Goal: Task Accomplishment & Management: Complete application form

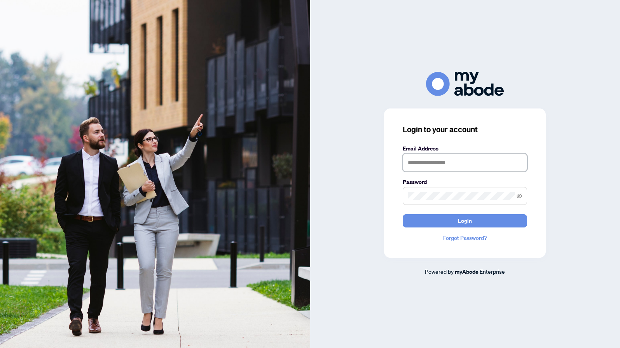
type input "**********"
click at [465, 220] on button "Login" at bounding box center [465, 220] width 124 height 13
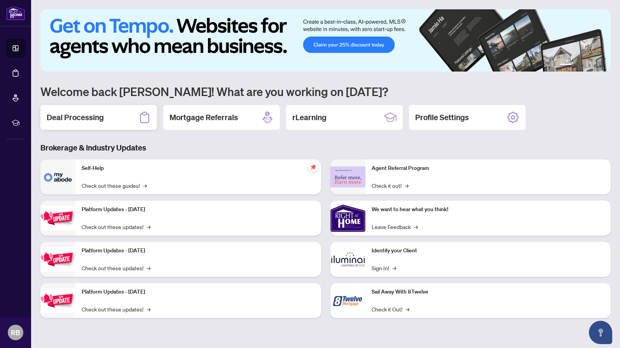
click at [93, 119] on h2 "Deal Processing" at bounding box center [75, 117] width 57 height 11
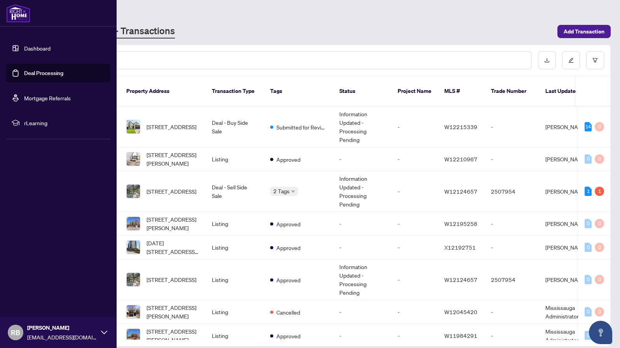
click at [25, 73] on link "Deal Processing" at bounding box center [43, 73] width 39 height 7
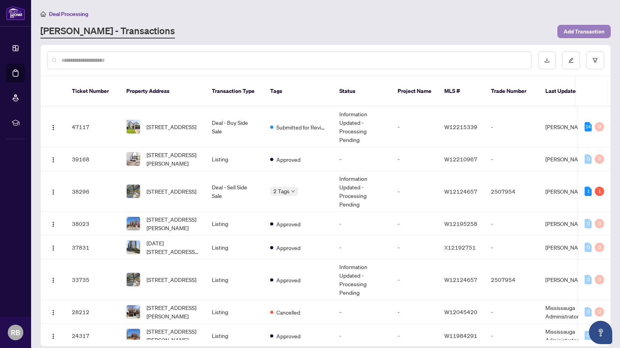
click at [578, 33] on span "Add Transaction" at bounding box center [583, 31] width 41 height 12
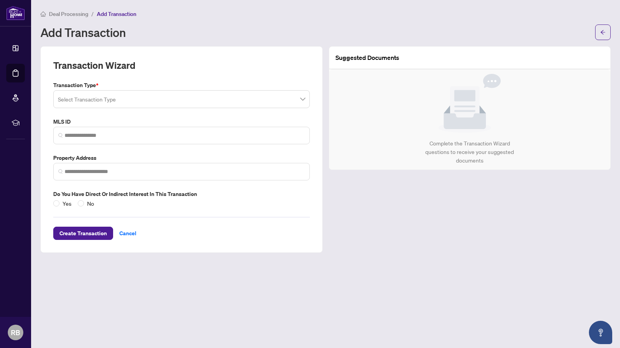
click at [69, 98] on input "search" at bounding box center [178, 100] width 240 height 17
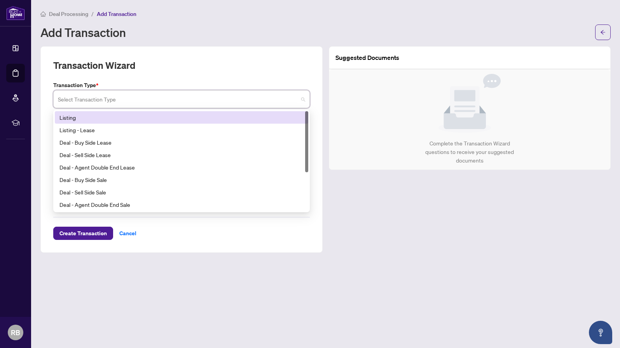
click at [64, 116] on div "Listing" at bounding box center [181, 117] width 244 height 9
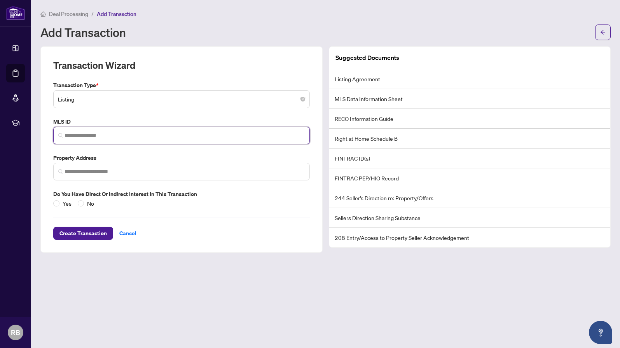
click at [76, 136] on input "search" at bounding box center [185, 135] width 240 height 8
click at [93, 134] on input "search" at bounding box center [185, 135] width 240 height 8
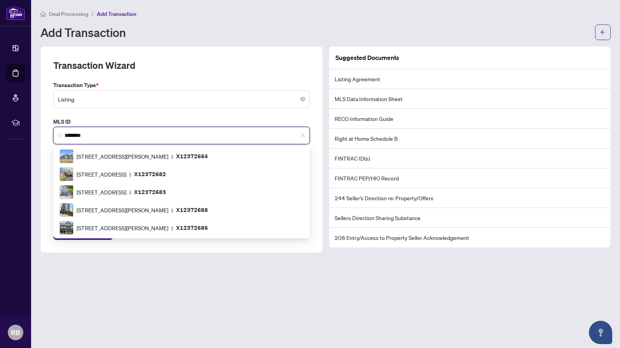
type input "*********"
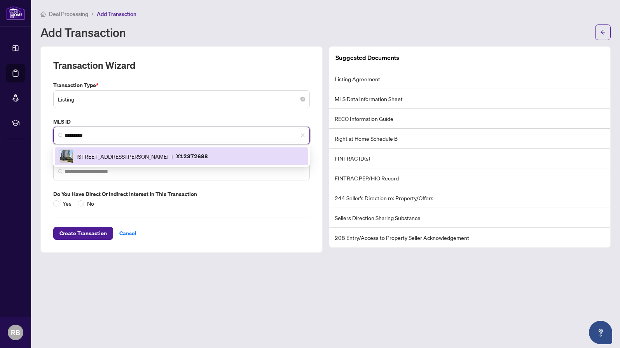
click at [155, 155] on span "1880 Gordon St, Guelph, Ontario N1L 0P5, Canada" at bounding box center [123, 156] width 92 height 9
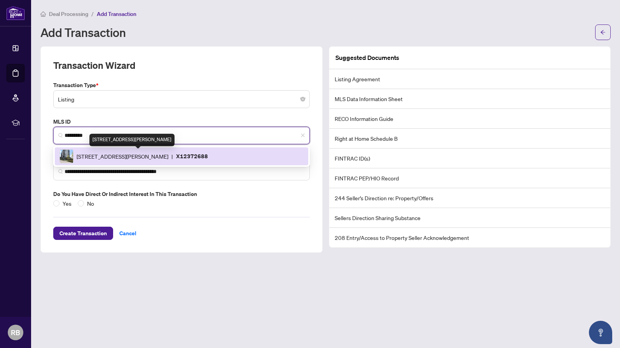
type input "**********"
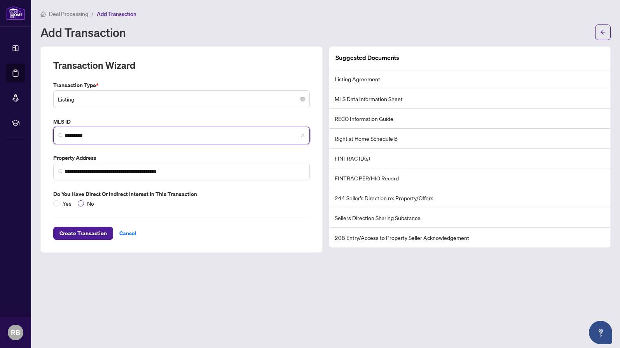
type input "*********"
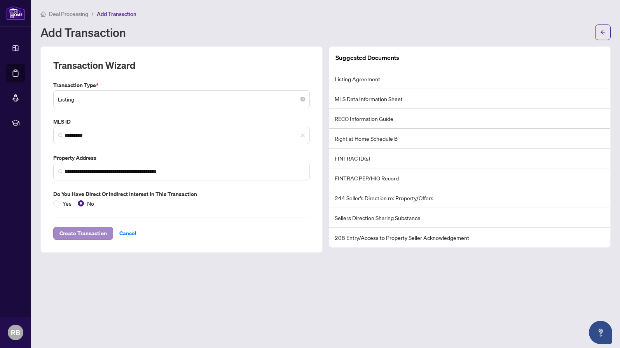
click at [88, 234] on span "Create Transaction" at bounding box center [82, 233] width 47 height 12
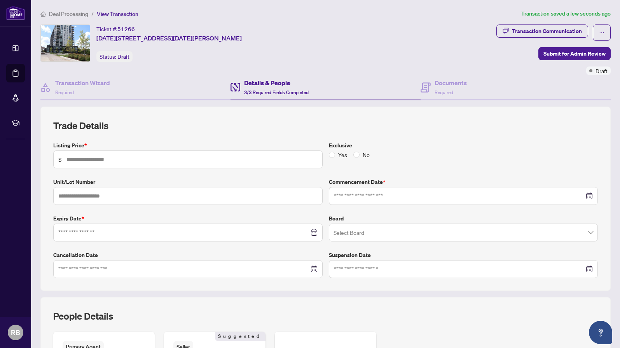
type input "*******"
type input "****"
type input "**********"
click at [364, 230] on input "search" at bounding box center [459, 233] width 253 height 17
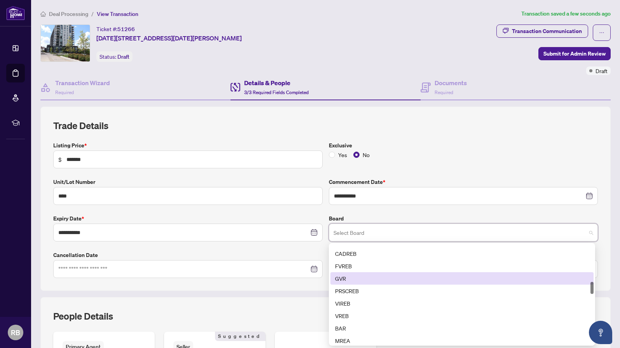
scroll to position [274, 0]
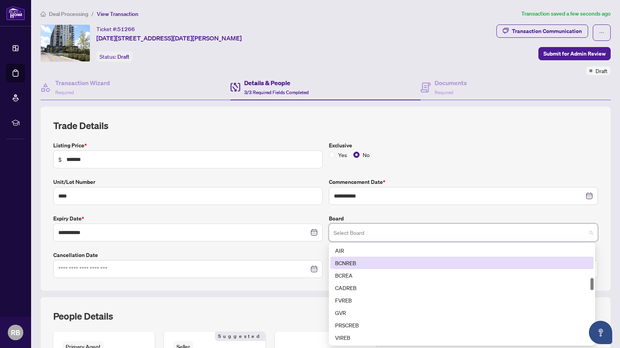
click at [507, 156] on div "Yes No" at bounding box center [463, 154] width 269 height 9
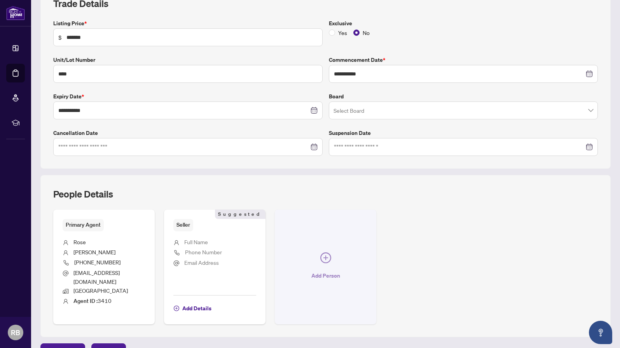
scroll to position [130, 0]
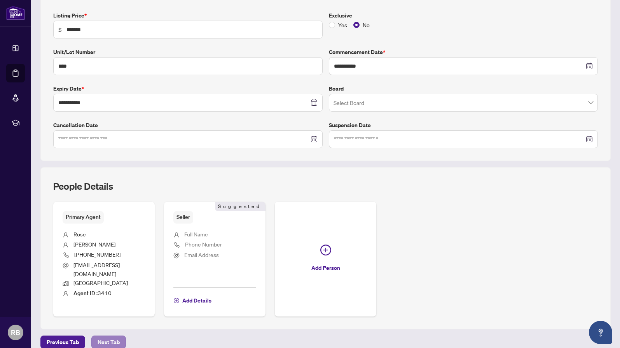
click at [115, 336] on span "Next Tab" at bounding box center [109, 342] width 22 height 12
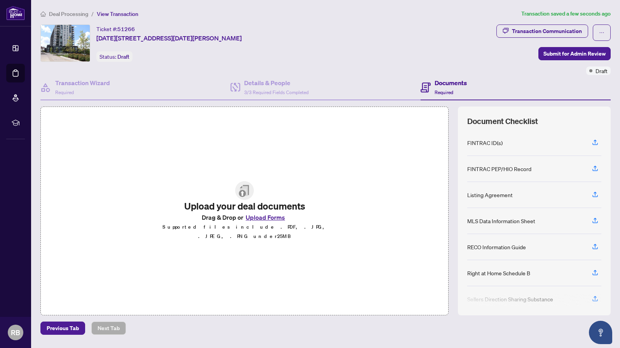
click at [264, 221] on button "Upload Forms" at bounding box center [265, 217] width 44 height 10
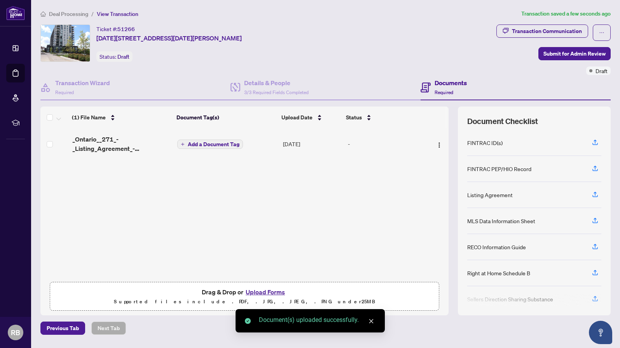
click at [208, 142] on span "Add a Document Tag" at bounding box center [214, 143] width 52 height 5
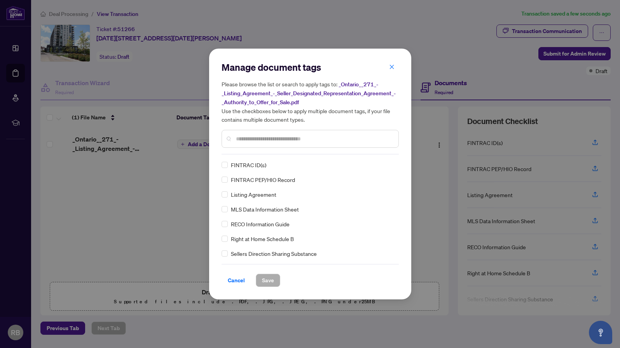
click at [241, 141] on input "text" at bounding box center [314, 138] width 156 height 9
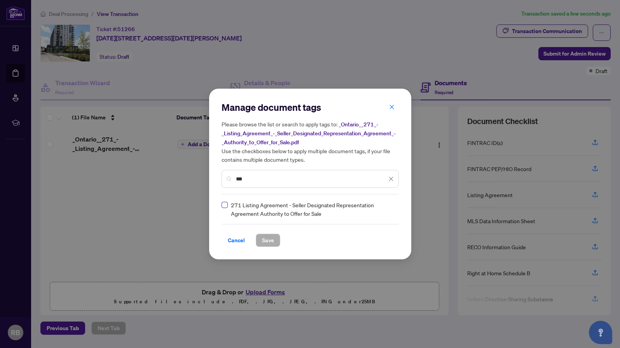
type input "***"
click at [226, 205] on span at bounding box center [224, 205] width 6 height 6
click at [272, 239] on span "Save" at bounding box center [268, 240] width 12 height 12
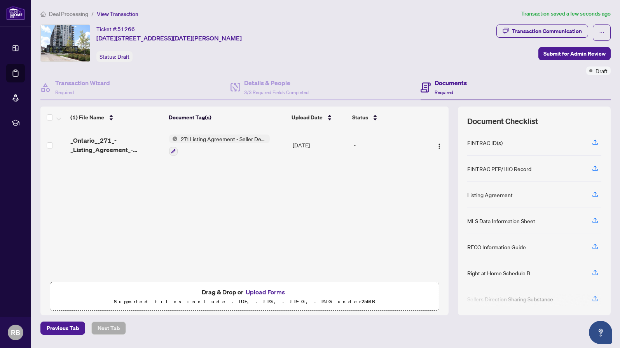
click at [274, 291] on button "Upload Forms" at bounding box center [265, 292] width 44 height 10
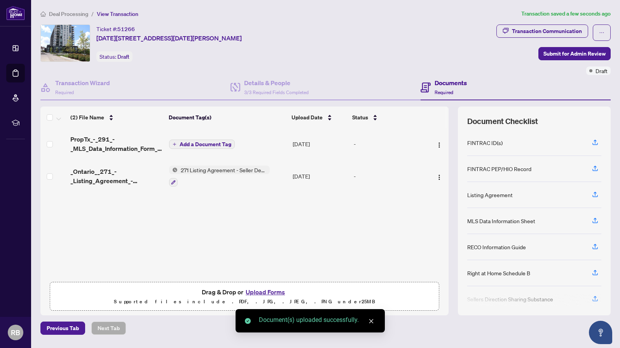
click at [201, 143] on span "Add a Document Tag" at bounding box center [206, 143] width 52 height 5
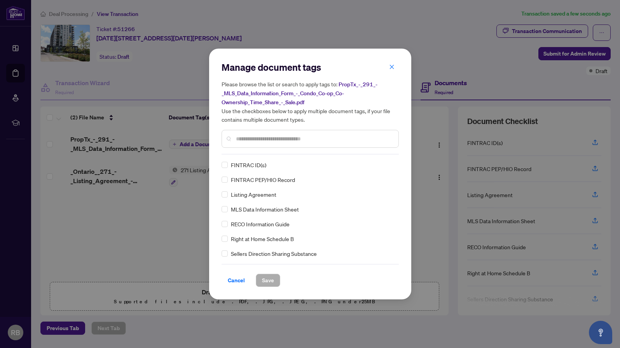
click at [238, 141] on input "text" at bounding box center [314, 138] width 156 height 9
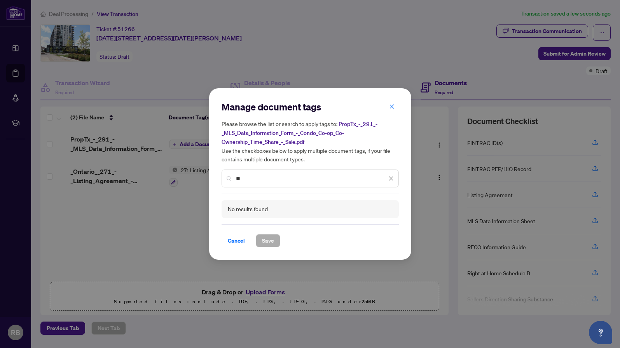
type input "*"
drag, startPoint x: 248, startPoint y: 180, endPoint x: 219, endPoint y: 178, distance: 28.4
click at [219, 178] on div "Manage document tags Please browse the list or search to apply tags to: PropTx_…" at bounding box center [310, 173] width 202 height 171
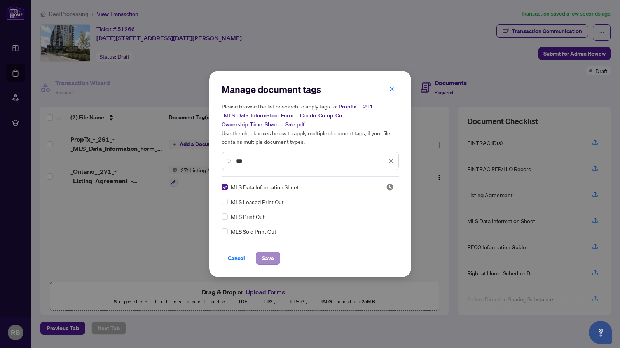
type input "***"
click at [269, 256] on span "Save" at bounding box center [268, 258] width 12 height 12
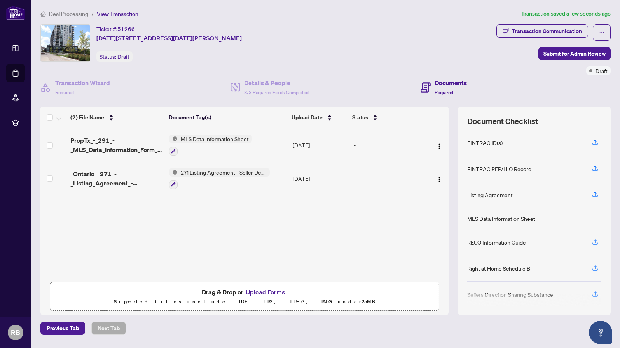
click at [196, 172] on span "271 Listing Agreement - Seller Designated Representation Agreement Authority to…" at bounding box center [224, 172] width 92 height 9
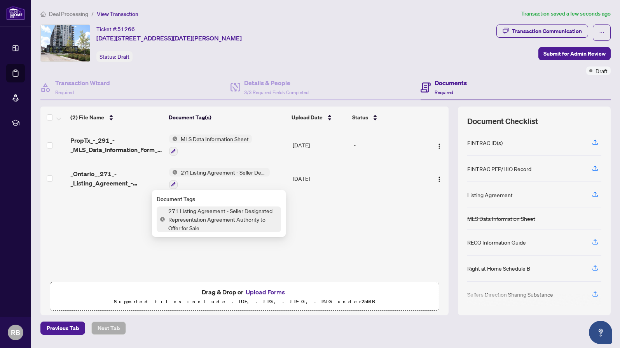
click at [192, 216] on span "271 Listing Agreement - Seller Designated Representation Agreement Authority to…" at bounding box center [223, 219] width 116 height 26
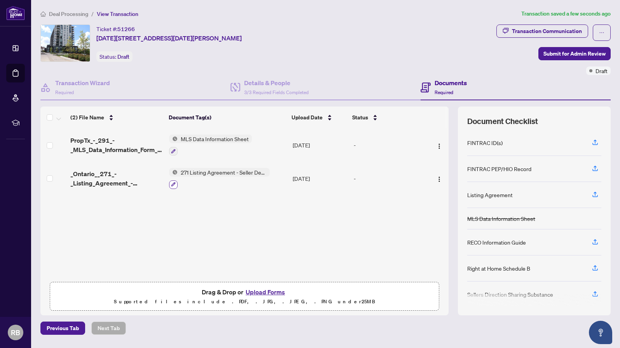
click at [173, 183] on icon "button" at bounding box center [173, 184] width 4 height 4
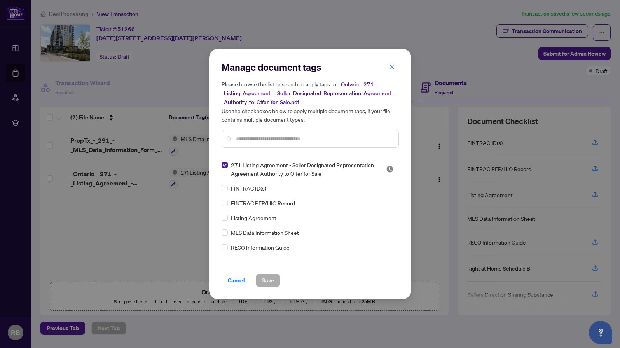
click at [242, 138] on input "text" at bounding box center [314, 138] width 156 height 9
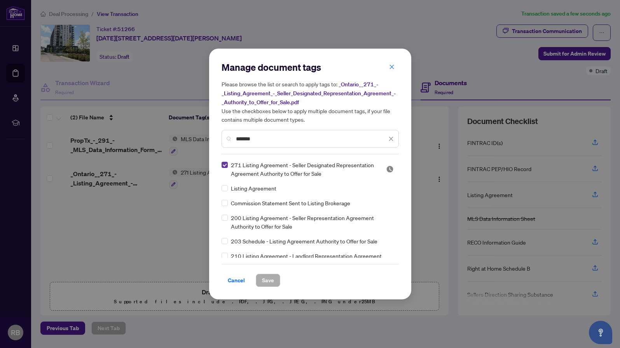
type input "*******"
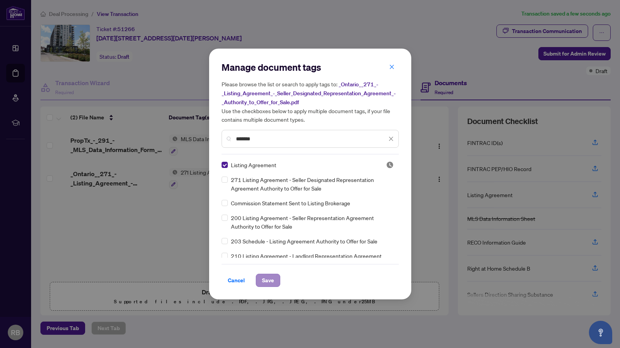
click at [268, 281] on span "Save" at bounding box center [268, 280] width 12 height 12
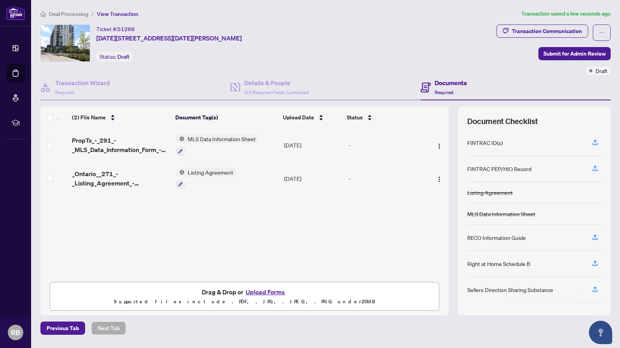
click at [270, 293] on button "Upload Forms" at bounding box center [265, 292] width 44 height 10
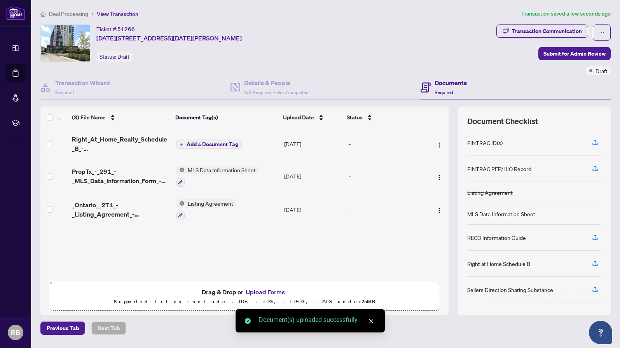
click at [200, 145] on span "Add a Document Tag" at bounding box center [213, 143] width 52 height 5
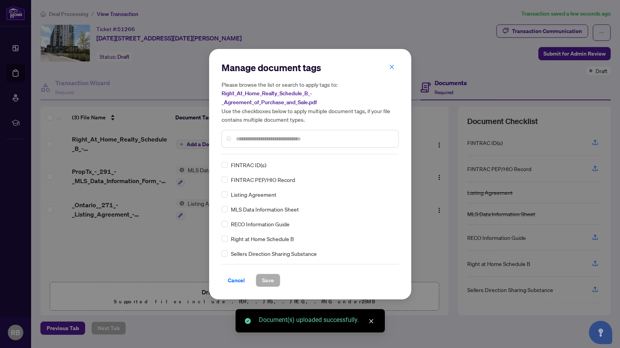
click at [252, 150] on div "Manage document tags Please browse the list or search to apply tags to: Right_A…" at bounding box center [309, 107] width 177 height 93
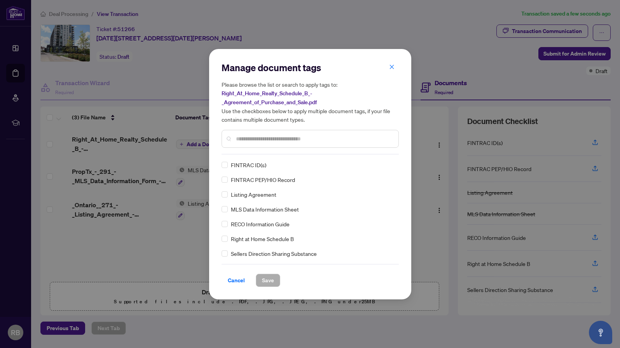
click at [251, 138] on input "text" at bounding box center [314, 138] width 156 height 9
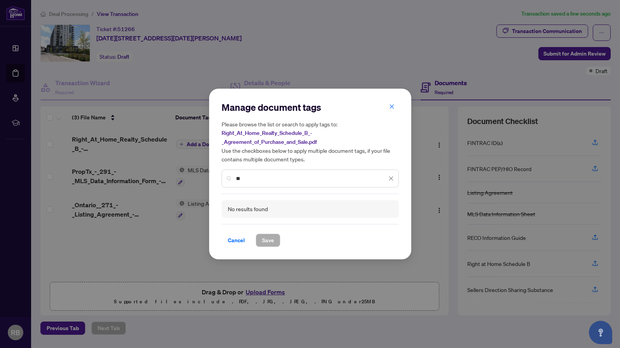
type input "*"
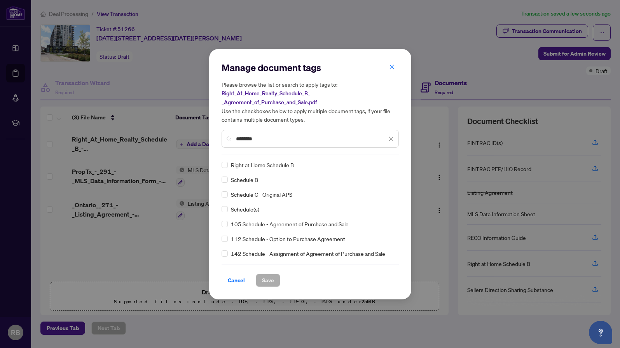
type input "********"
click at [269, 277] on span "Save" at bounding box center [268, 280] width 12 height 12
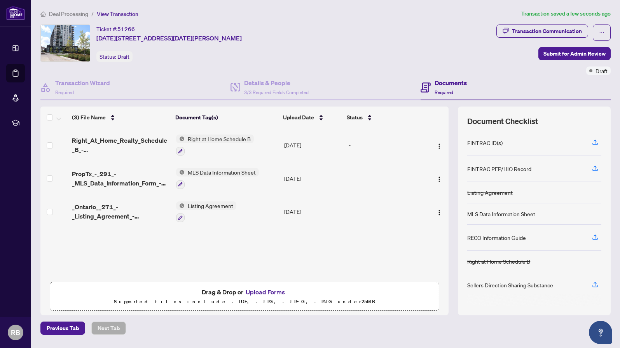
click at [267, 292] on button "Upload Forms" at bounding box center [265, 292] width 44 height 10
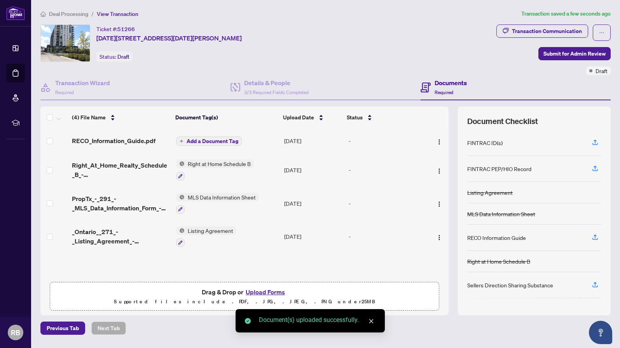
click at [203, 141] on span "Add a Document Tag" at bounding box center [213, 140] width 52 height 5
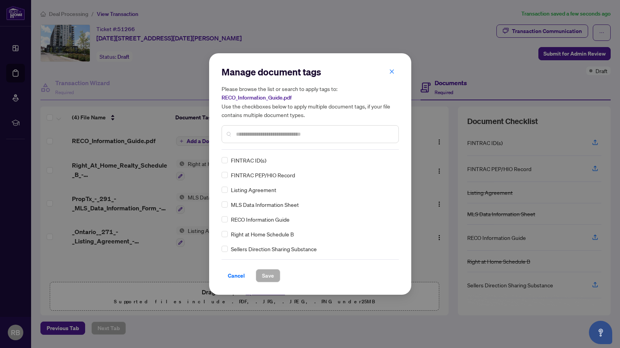
click at [245, 133] on input "text" at bounding box center [314, 134] width 156 height 9
type input "****"
click at [268, 276] on span "Save" at bounding box center [268, 275] width 12 height 12
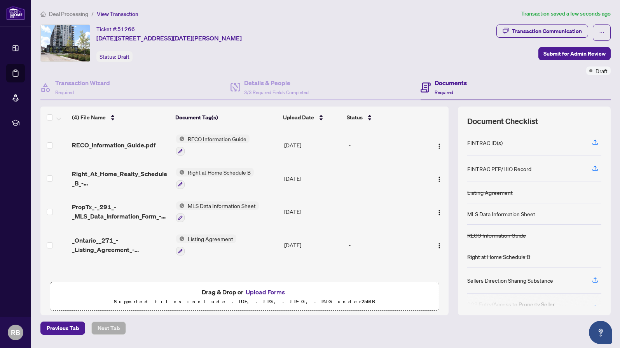
click at [268, 292] on button "Upload Forms" at bounding box center [265, 292] width 44 height 10
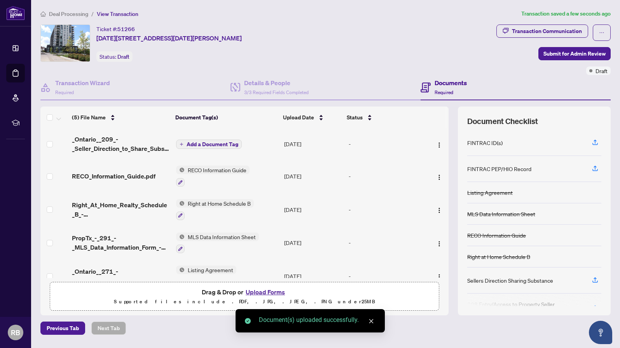
click at [201, 143] on span "Add a Document Tag" at bounding box center [213, 143] width 52 height 5
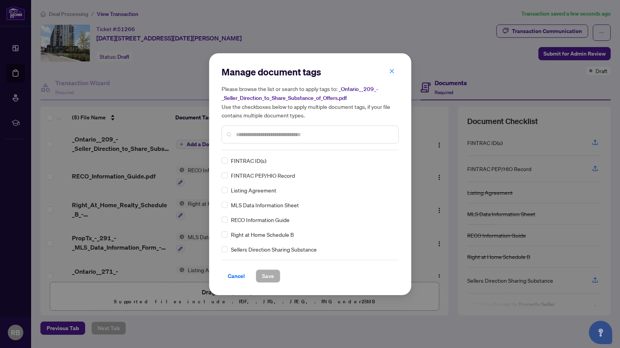
click at [237, 134] on input "text" at bounding box center [314, 134] width 156 height 9
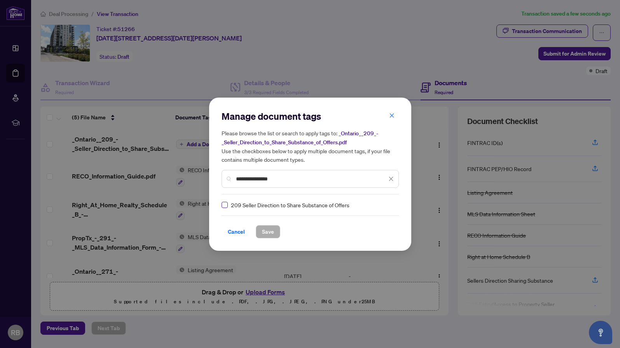
type input "**********"
click at [263, 229] on span "Save" at bounding box center [268, 231] width 12 height 12
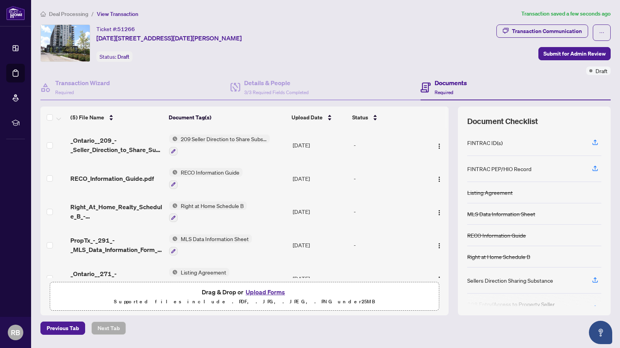
click at [264, 292] on button "Upload Forms" at bounding box center [265, 292] width 44 height 10
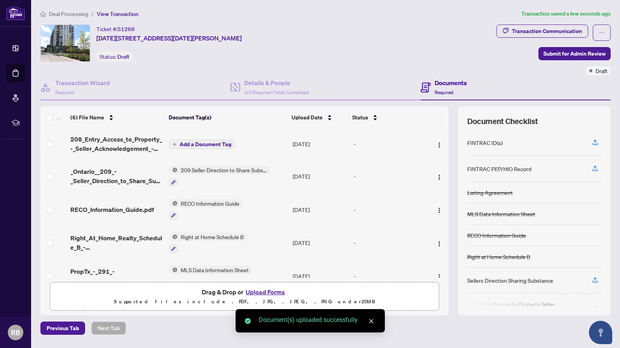
click at [210, 143] on span "Add a Document Tag" at bounding box center [206, 143] width 52 height 5
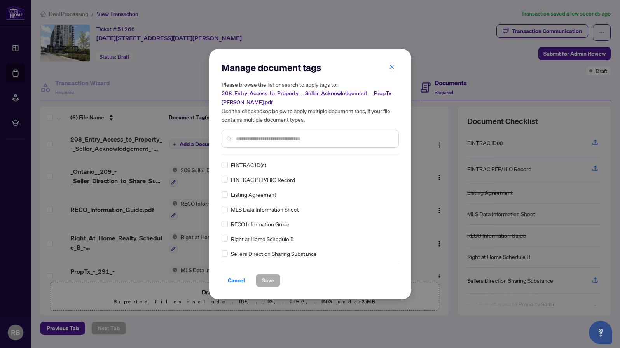
click at [245, 140] on input "text" at bounding box center [314, 138] width 156 height 9
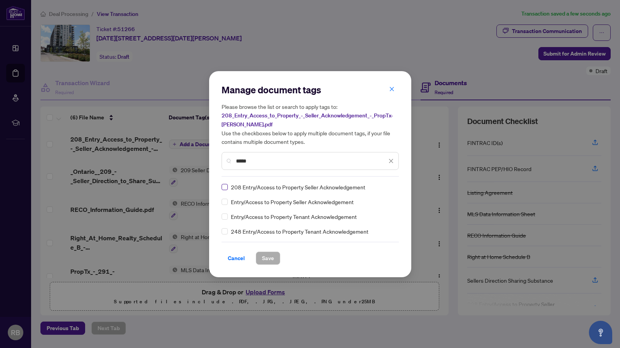
type input "*****"
click at [270, 259] on span "Save" at bounding box center [268, 258] width 12 height 12
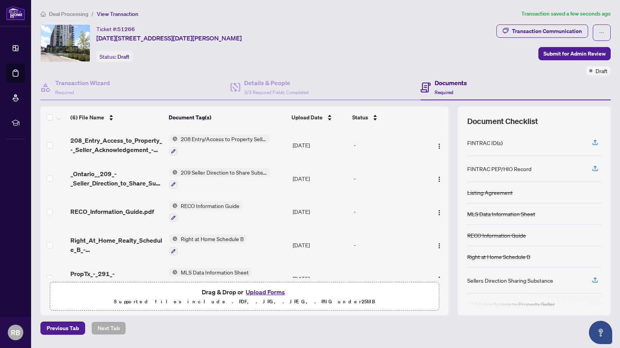
click at [270, 291] on button "Upload Forms" at bounding box center [265, 292] width 44 height 10
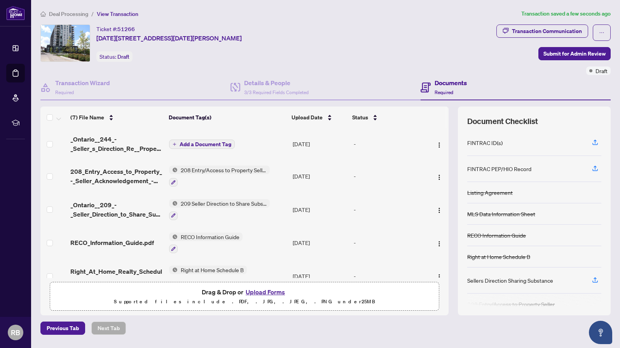
click at [184, 143] on span "Add a Document Tag" at bounding box center [206, 143] width 52 height 5
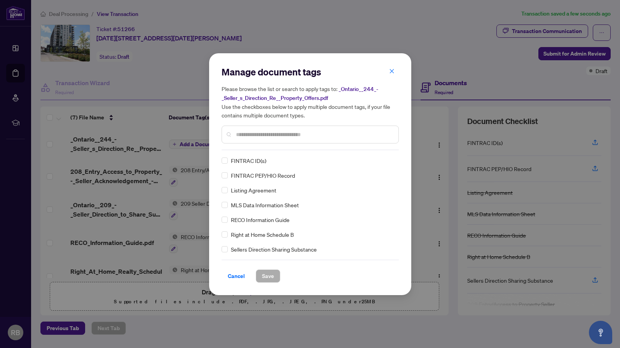
click at [238, 135] on input "text" at bounding box center [314, 134] width 156 height 9
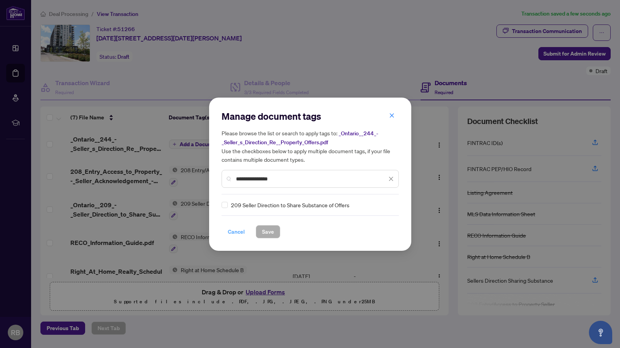
type input "**********"
click at [233, 230] on span "Cancel" at bounding box center [236, 231] width 17 height 12
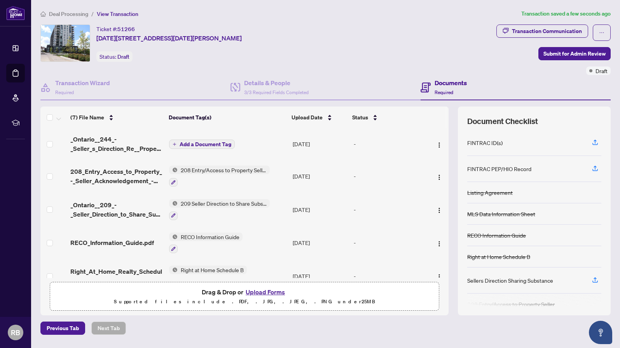
click at [208, 144] on span "Add a Document Tag" at bounding box center [206, 143] width 52 height 5
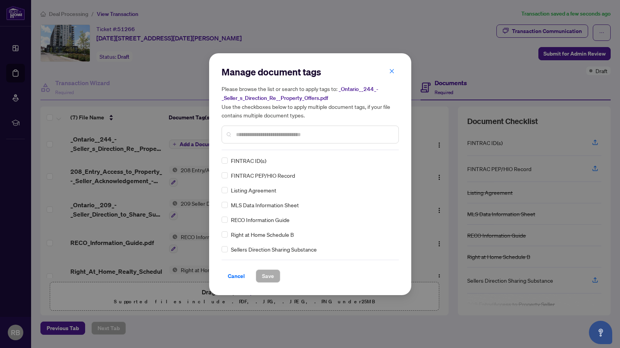
click at [245, 178] on span "FINTRAC PEP/HIO Record" at bounding box center [263, 175] width 64 height 9
click at [244, 130] on input "text" at bounding box center [314, 134] width 156 height 9
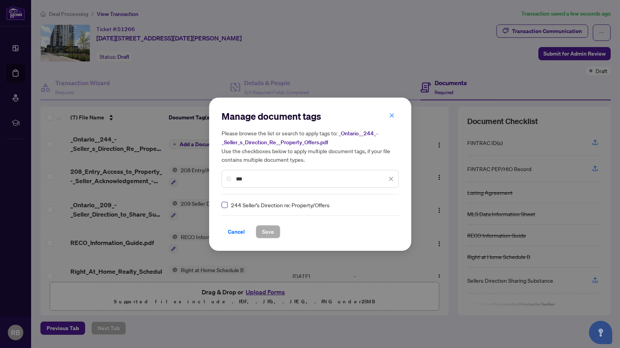
type input "***"
click at [226, 206] on span at bounding box center [224, 205] width 6 height 6
click at [267, 231] on span "Save" at bounding box center [268, 231] width 12 height 12
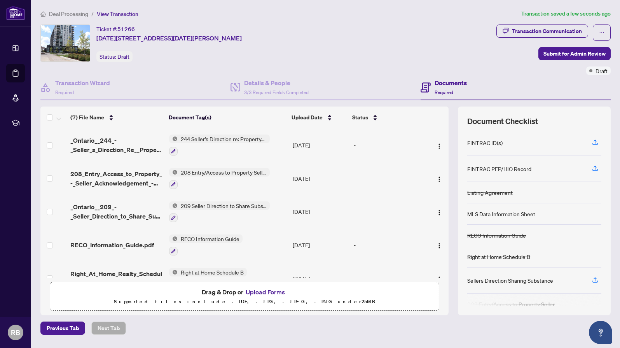
scroll to position [33, 0]
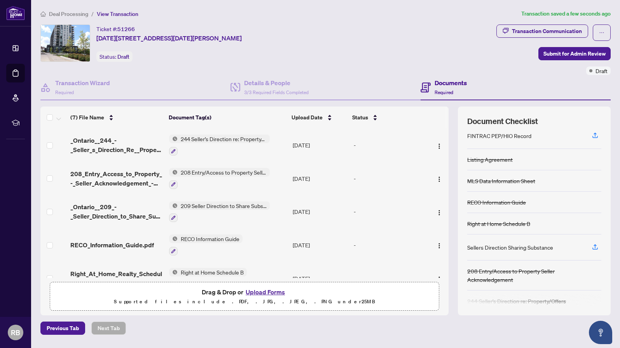
click at [261, 293] on button "Upload Forms" at bounding box center [265, 292] width 44 height 10
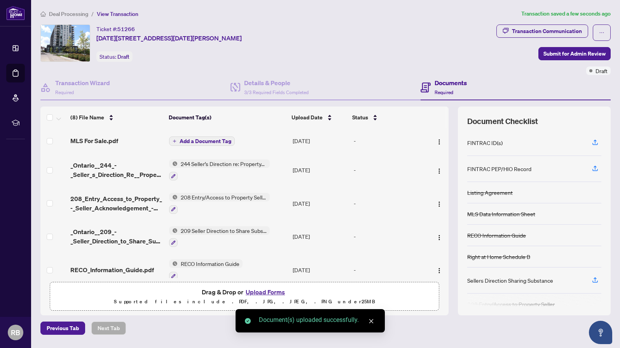
click at [207, 140] on span "Add a Document Tag" at bounding box center [206, 140] width 52 height 5
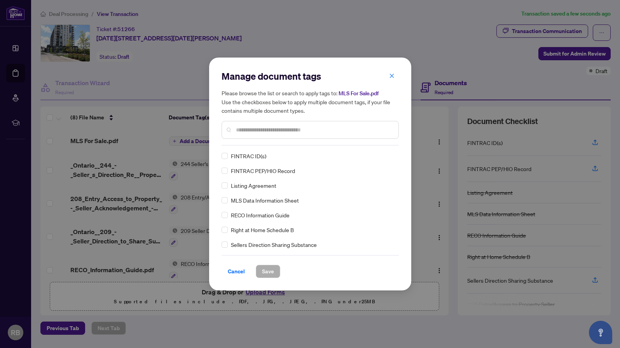
click at [244, 131] on input "text" at bounding box center [314, 130] width 156 height 9
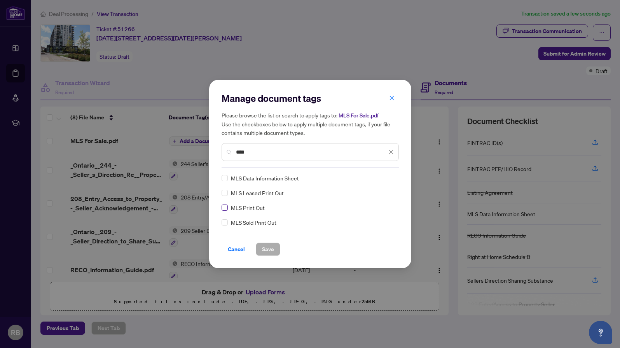
type input "***"
click at [227, 206] on span at bounding box center [224, 207] width 6 height 6
click at [263, 252] on span "Save" at bounding box center [268, 249] width 12 height 12
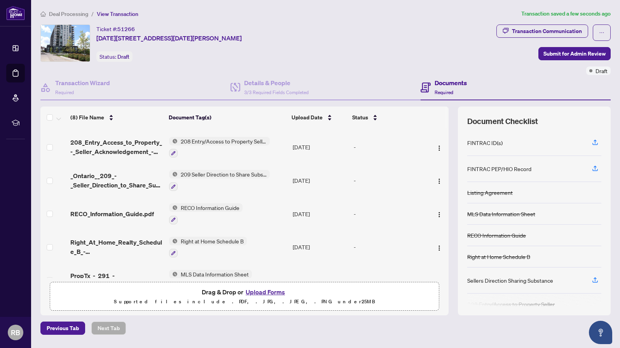
scroll to position [120, 0]
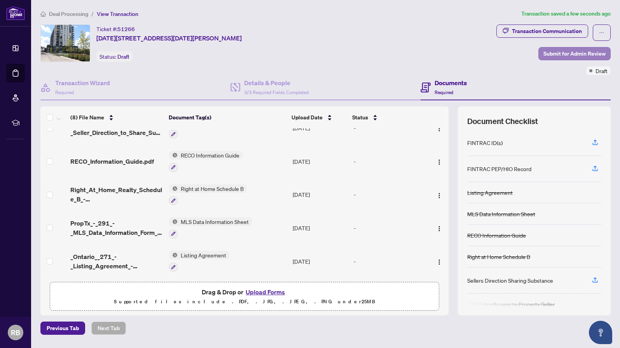
click at [570, 54] on span "Submit for Admin Review" at bounding box center [574, 53] width 62 height 12
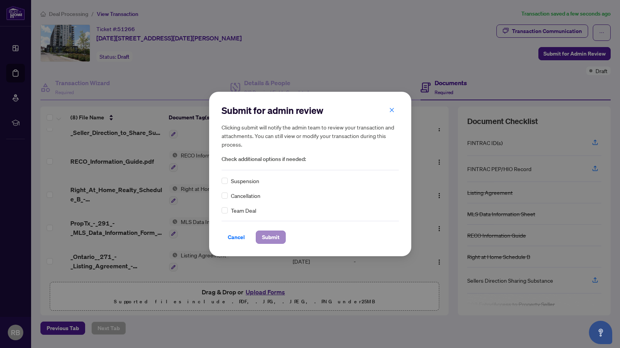
click at [270, 237] on span "Submit" at bounding box center [270, 237] width 17 height 12
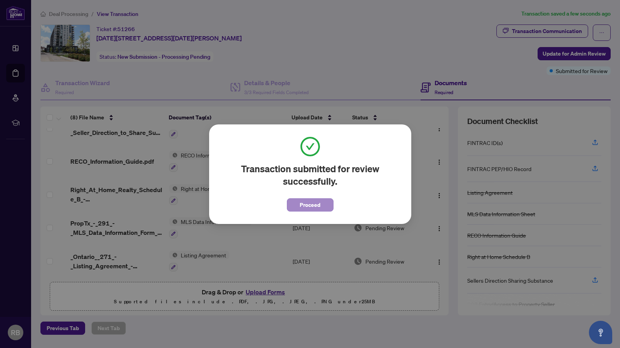
click at [316, 207] on span "Proceed" at bounding box center [310, 205] width 21 height 12
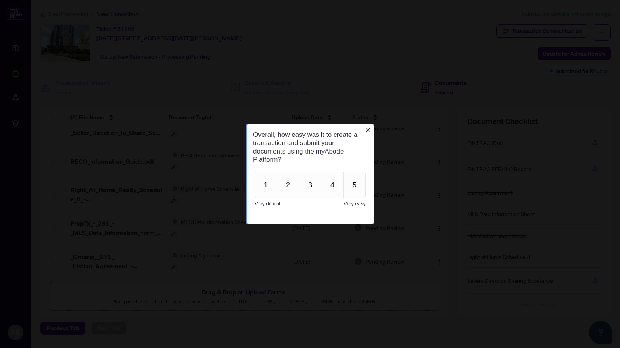
scroll to position [0, 0]
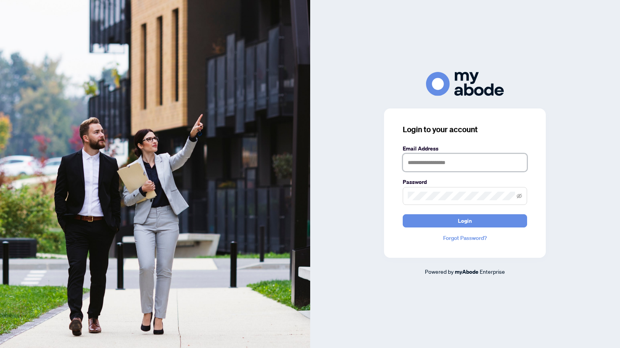
type input "**********"
click at [448, 222] on button "Login" at bounding box center [465, 220] width 124 height 13
click at [520, 196] on icon "eye-invisible" at bounding box center [518, 195] width 5 height 5
click at [465, 220] on button "Login" at bounding box center [465, 220] width 124 height 13
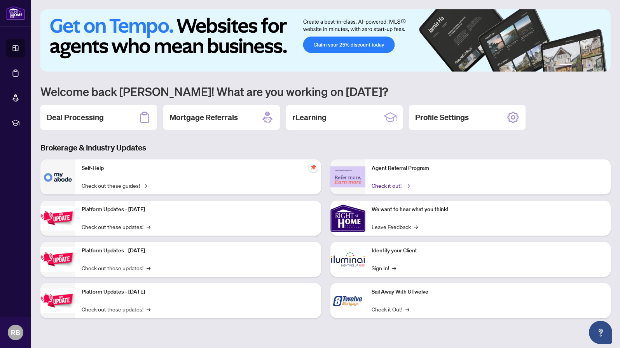
click at [394, 184] on link "Check it out! →" at bounding box center [389, 185] width 37 height 9
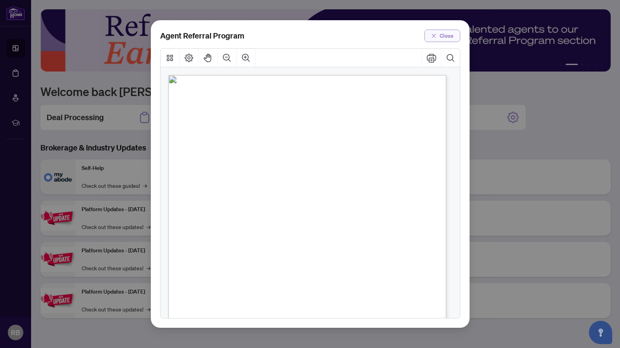
click at [453, 36] on span "Close" at bounding box center [446, 36] width 14 height 12
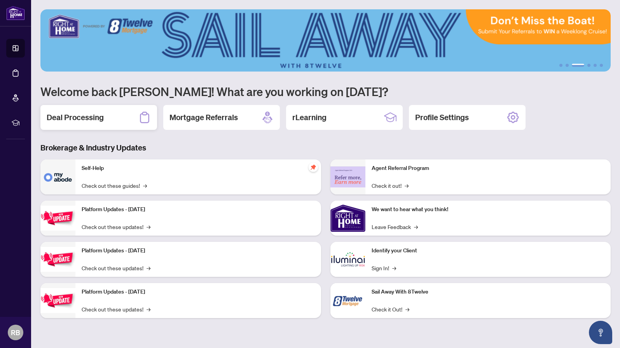
click at [78, 113] on h2 "Deal Processing" at bounding box center [75, 117] width 57 height 11
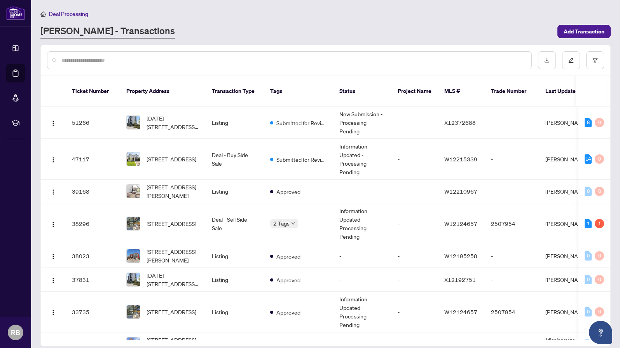
click at [101, 74] on div at bounding box center [325, 60] width 569 height 30
click at [178, 31] on div "RAHR - Transactions" at bounding box center [296, 31] width 512 height 14
click at [589, 31] on span "Add Transaction" at bounding box center [583, 31] width 41 height 12
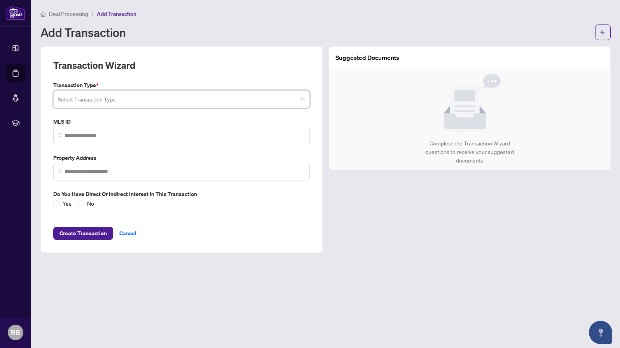
click at [100, 102] on input "search" at bounding box center [178, 100] width 240 height 17
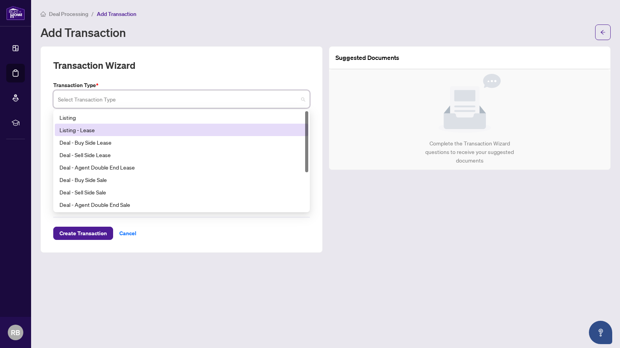
click at [77, 129] on div "Listing - Lease" at bounding box center [181, 130] width 244 height 9
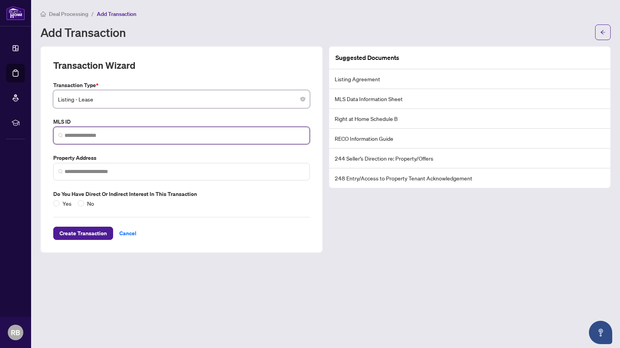
click at [77, 136] on input "search" at bounding box center [185, 135] width 240 height 8
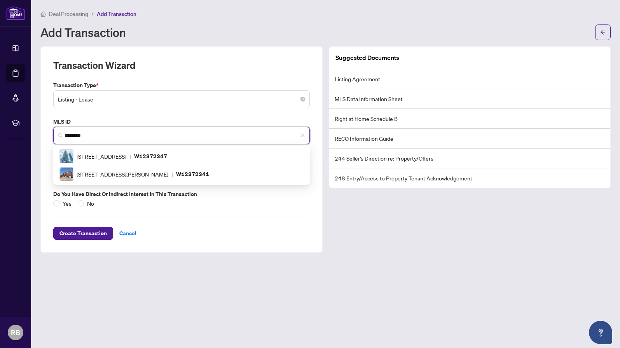
type input "*********"
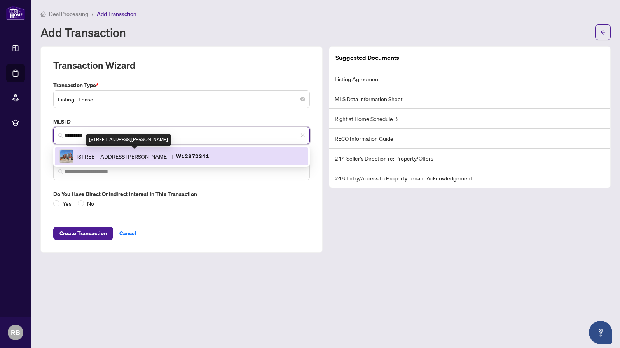
click at [116, 156] on span "218 JANE St, Toronto, Ontario M6S 3Y9, Canada" at bounding box center [123, 156] width 92 height 9
type input "**********"
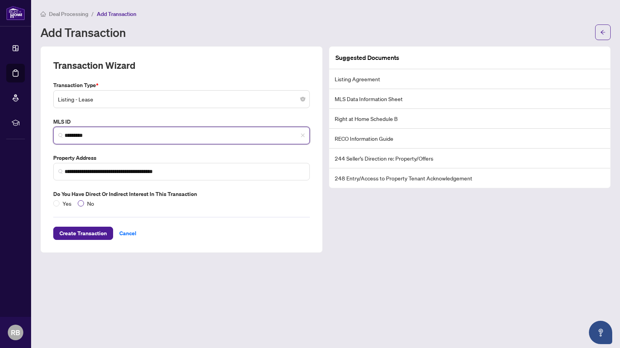
type input "*********"
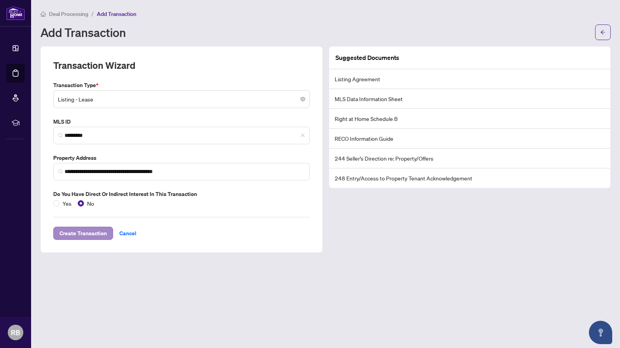
click at [85, 232] on span "Create Transaction" at bounding box center [82, 233] width 47 height 12
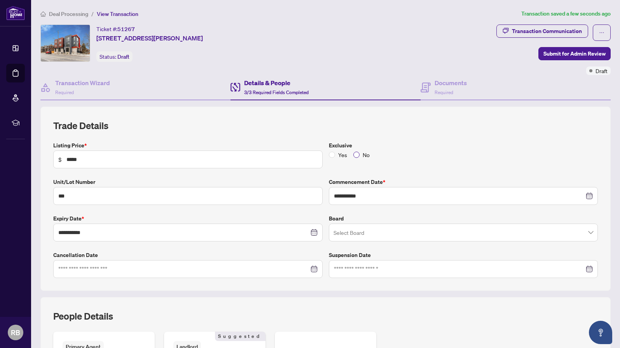
click at [355, 155] on span at bounding box center [356, 155] width 6 height 6
click at [355, 233] on input "search" at bounding box center [459, 233] width 253 height 17
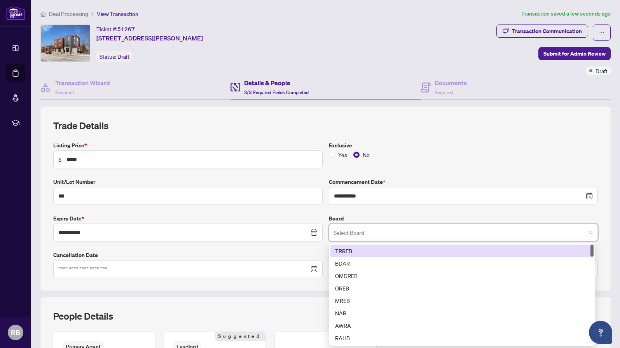
click at [343, 251] on div "TRREB" at bounding box center [462, 250] width 254 height 9
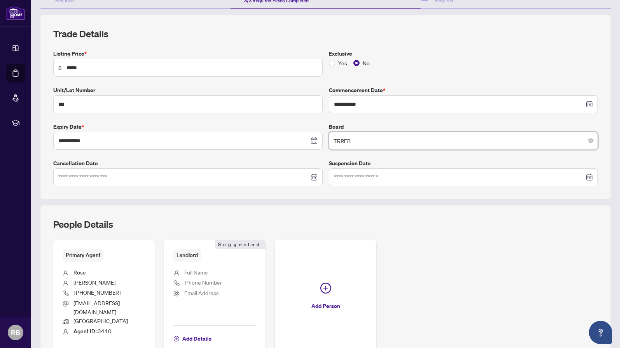
scroll to position [130, 0]
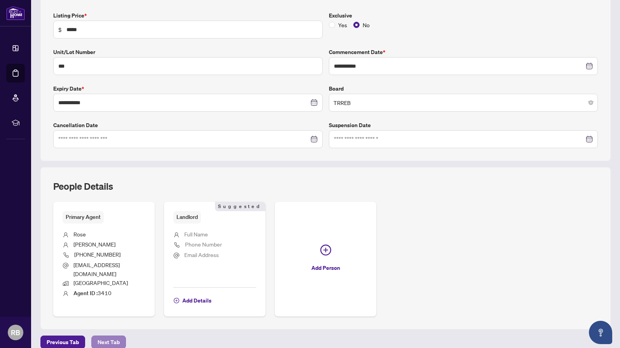
click at [108, 336] on span "Next Tab" at bounding box center [109, 342] width 22 height 12
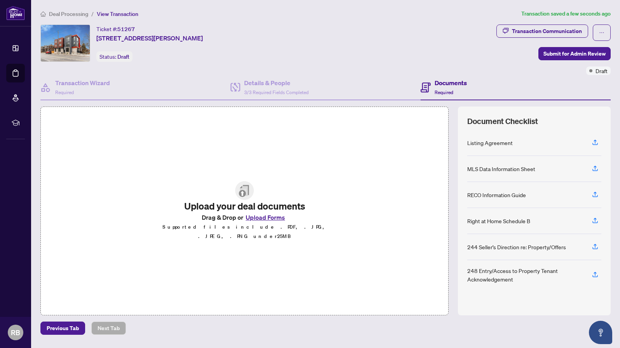
click at [257, 221] on button "Upload Forms" at bounding box center [265, 217] width 44 height 10
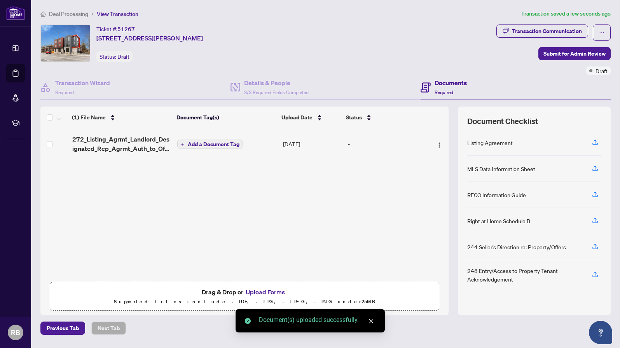
click at [220, 145] on span "Add a Document Tag" at bounding box center [214, 143] width 52 height 5
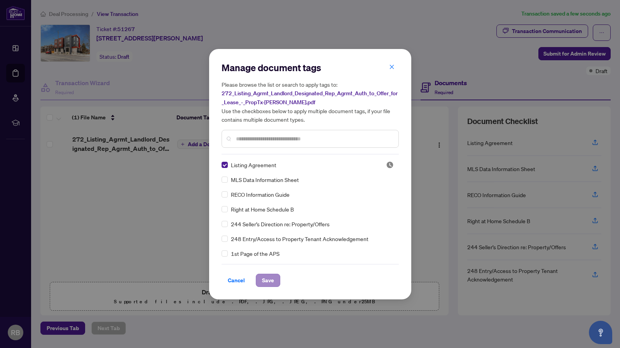
click at [269, 279] on span "Save" at bounding box center [268, 280] width 12 height 12
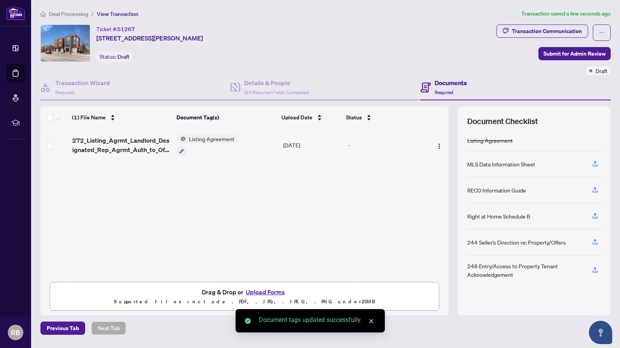
click at [268, 291] on button "Upload Forms" at bounding box center [265, 292] width 44 height 10
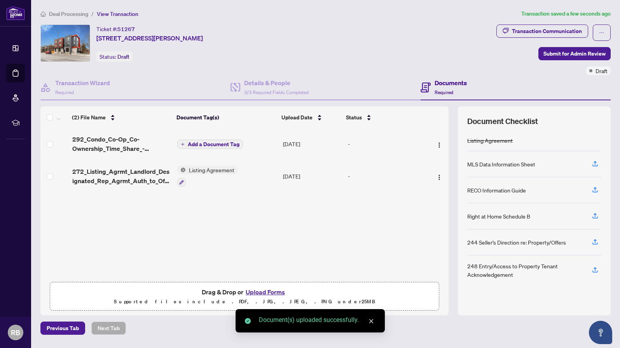
click at [201, 142] on span "Add a Document Tag" at bounding box center [214, 143] width 52 height 5
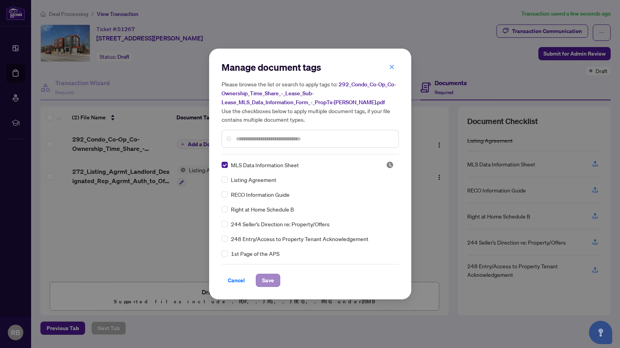
click at [264, 281] on span "Save" at bounding box center [268, 280] width 12 height 12
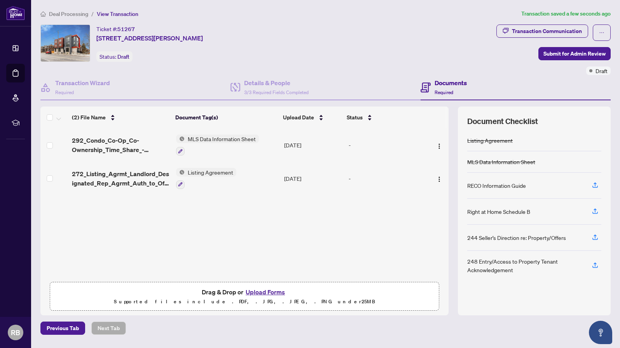
click at [267, 292] on button "Upload Forms" at bounding box center [265, 292] width 44 height 10
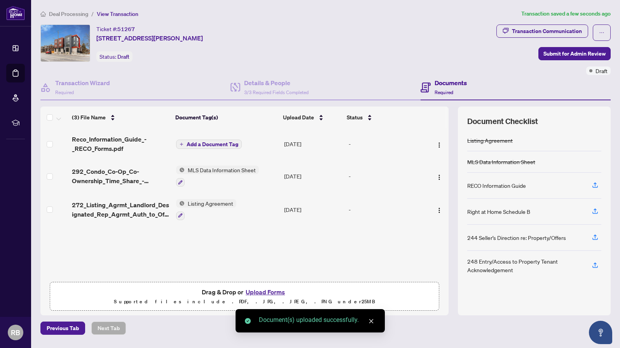
click at [208, 142] on span "Add a Document Tag" at bounding box center [213, 143] width 52 height 5
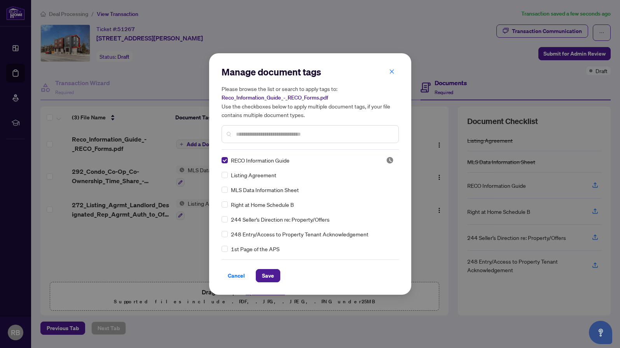
click at [268, 284] on div "Manage document tags Please browse the list or search to apply tags to: Reco_In…" at bounding box center [310, 173] width 202 height 241
click at [270, 272] on span "Save" at bounding box center [268, 275] width 12 height 12
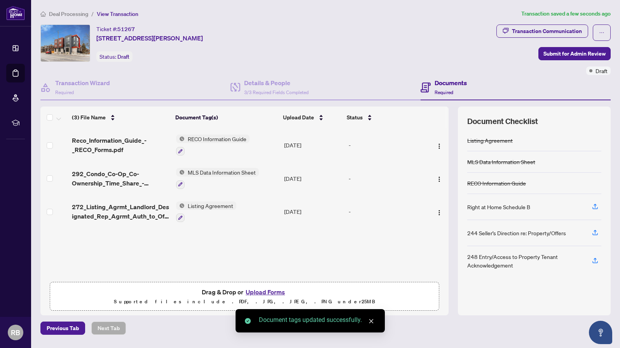
click at [265, 291] on button "Upload Forms" at bounding box center [265, 292] width 44 height 10
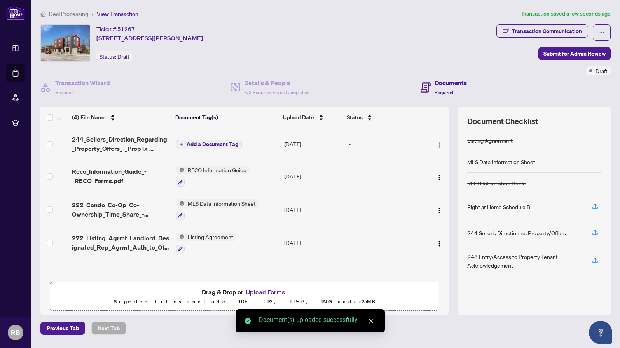
click at [206, 144] on span "Add a Document Tag" at bounding box center [213, 143] width 52 height 5
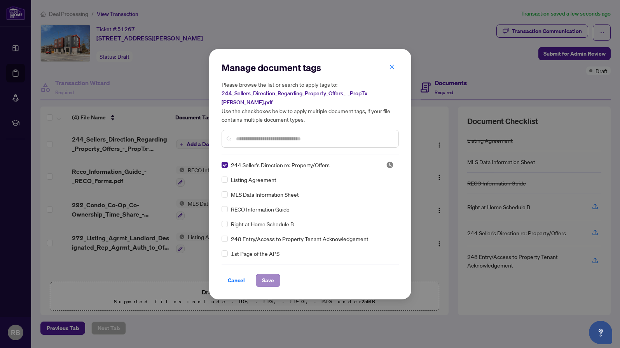
click at [265, 281] on span "Save" at bounding box center [268, 280] width 12 height 12
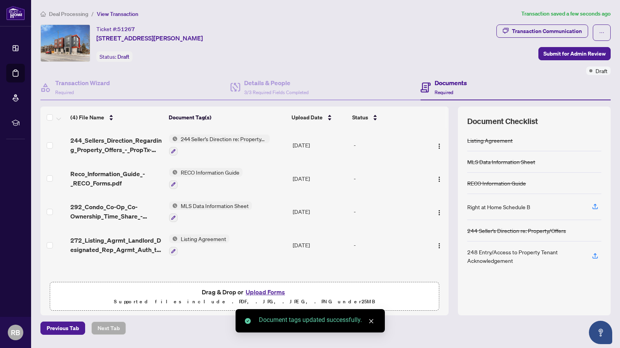
click at [262, 291] on button "Upload Forms" at bounding box center [265, 292] width 44 height 10
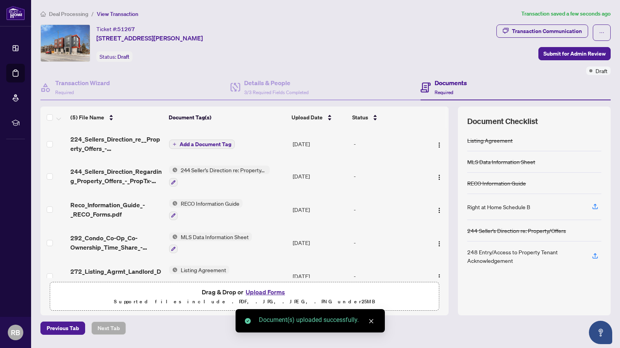
click at [203, 143] on span "Add a Document Tag" at bounding box center [206, 143] width 52 height 5
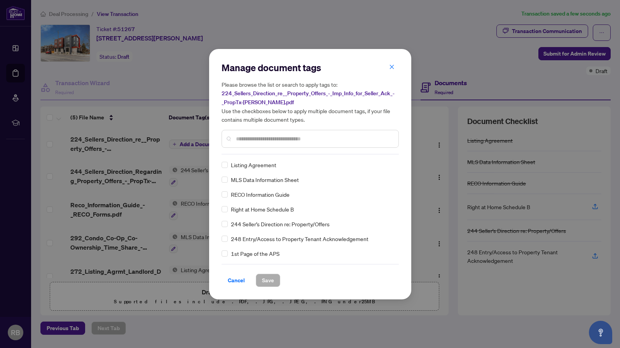
click at [246, 136] on input "text" at bounding box center [314, 138] width 156 height 9
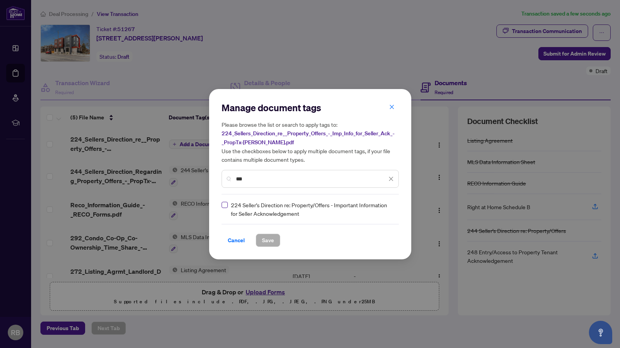
type input "***"
click at [225, 206] on span at bounding box center [224, 205] width 6 height 6
click at [263, 239] on span "Save" at bounding box center [268, 240] width 12 height 12
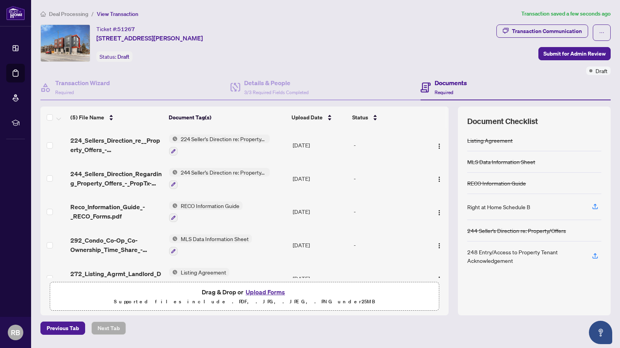
click at [258, 292] on button "Upload Forms" at bounding box center [265, 292] width 44 height 10
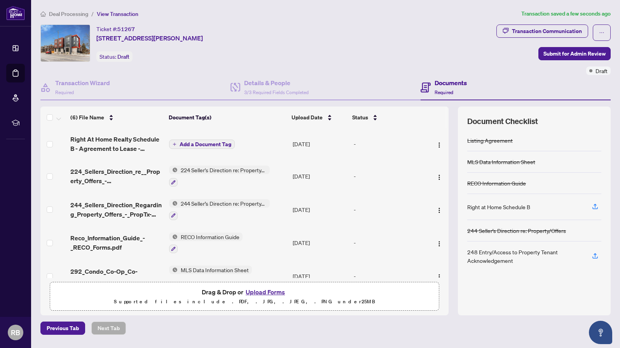
click at [217, 143] on span "Add a Document Tag" at bounding box center [206, 143] width 52 height 5
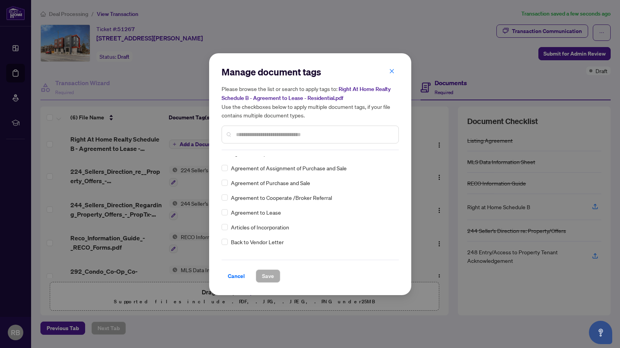
scroll to position [180, 0]
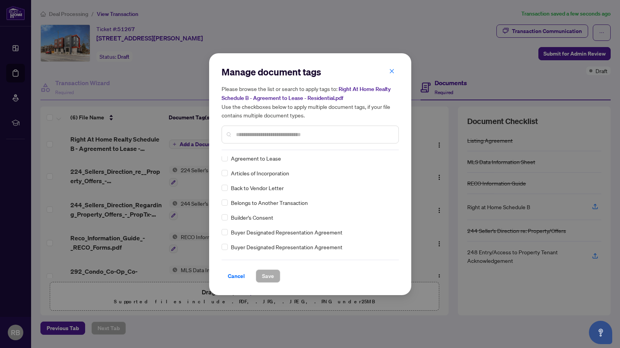
click at [251, 132] on input "text" at bounding box center [314, 134] width 156 height 9
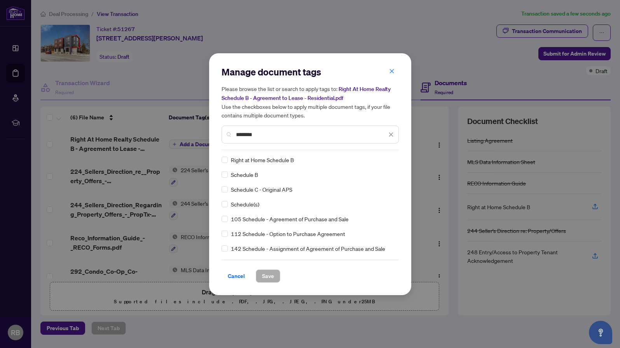
scroll to position [0, 0]
type input "********"
click at [265, 276] on span "Save" at bounding box center [268, 276] width 12 height 12
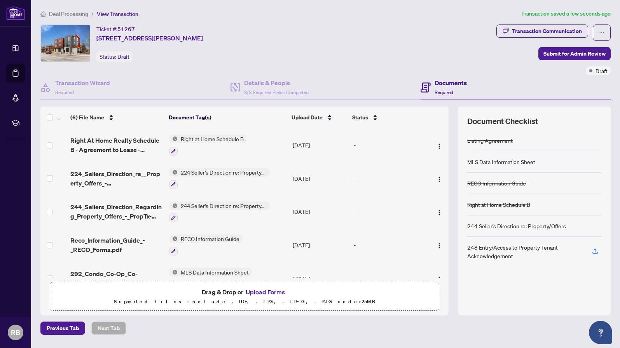
scroll to position [54, 0]
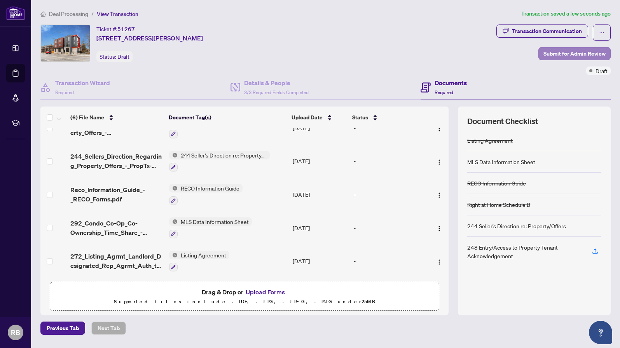
click at [588, 53] on span "Submit for Admin Review" at bounding box center [574, 53] width 62 height 12
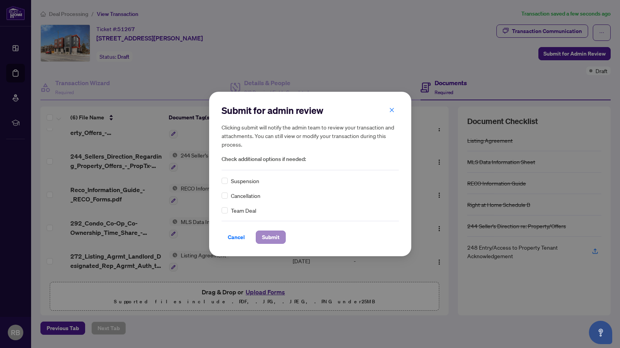
click at [275, 239] on span "Submit" at bounding box center [270, 237] width 17 height 12
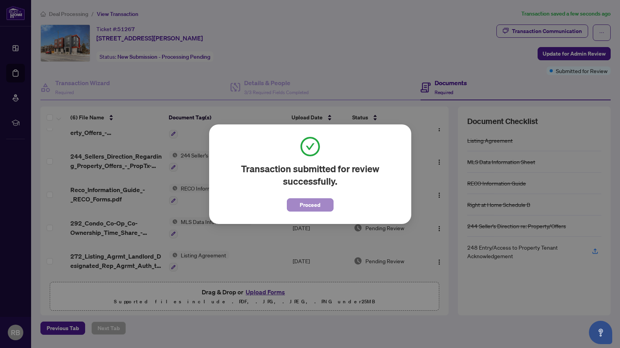
click at [317, 207] on span "Proceed" at bounding box center [310, 205] width 21 height 12
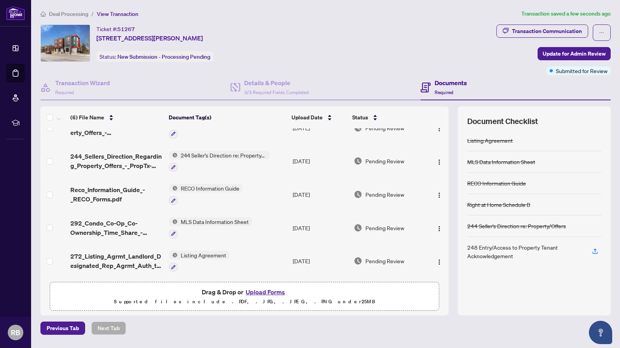
click at [275, 293] on button "Upload Forms" at bounding box center [265, 292] width 44 height 10
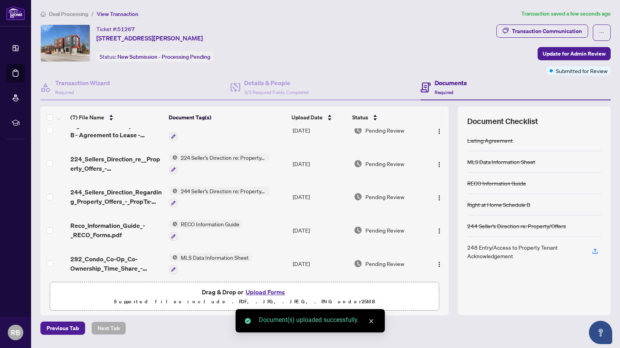
scroll to position [0, 0]
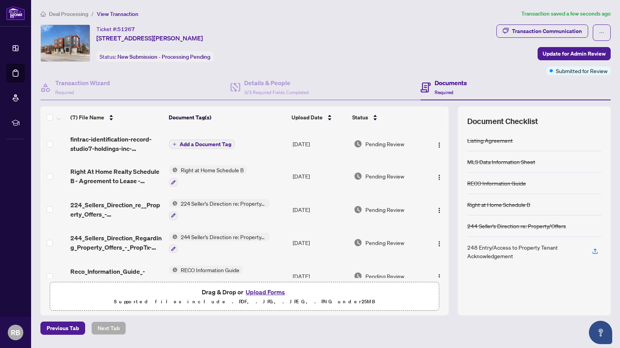
click at [190, 143] on span "Add a Document Tag" at bounding box center [206, 143] width 52 height 5
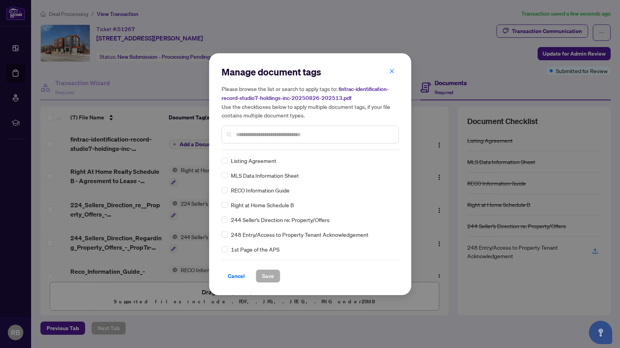
click at [249, 137] on input "text" at bounding box center [314, 134] width 156 height 9
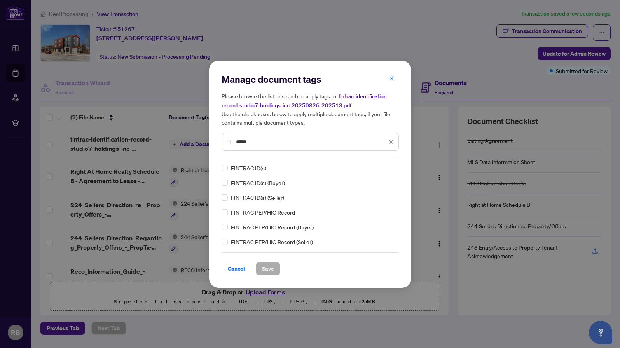
type input "*****"
click at [268, 269] on span "Save" at bounding box center [268, 268] width 12 height 12
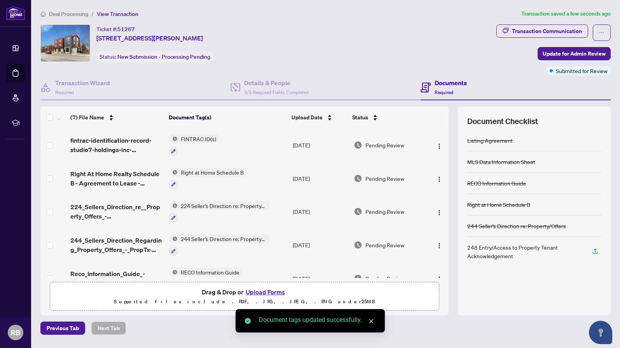
click at [267, 291] on button "Upload Forms" at bounding box center [265, 292] width 44 height 10
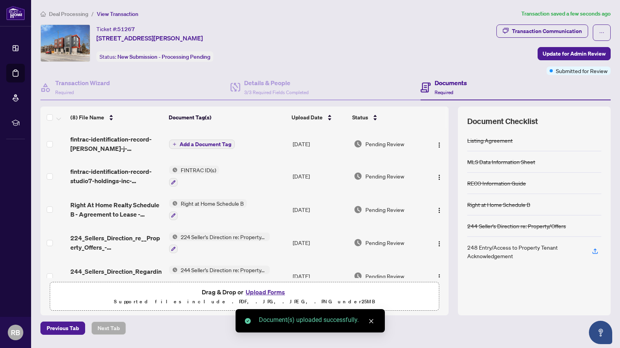
click at [203, 143] on span "Add a Document Tag" at bounding box center [206, 143] width 52 height 5
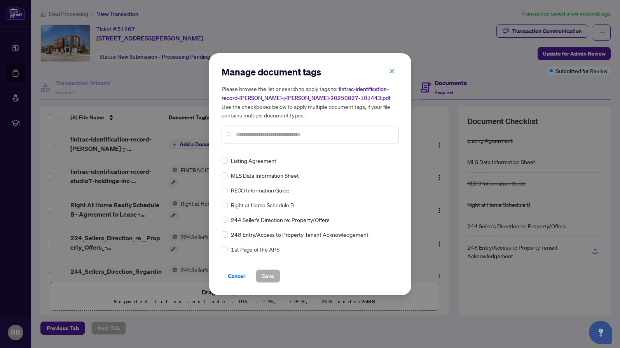
click at [251, 149] on div "Manage document tags Please browse the list or search to apply tags to: fintrac…" at bounding box center [309, 108] width 177 height 84
click at [237, 134] on input "text" at bounding box center [314, 134] width 156 height 9
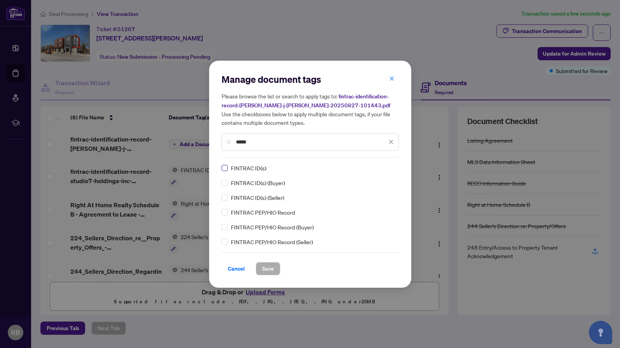
drag, startPoint x: 282, startPoint y: 132, endPoint x: 227, endPoint y: 168, distance: 66.4
click at [226, 168] on span at bounding box center [224, 168] width 6 height 6
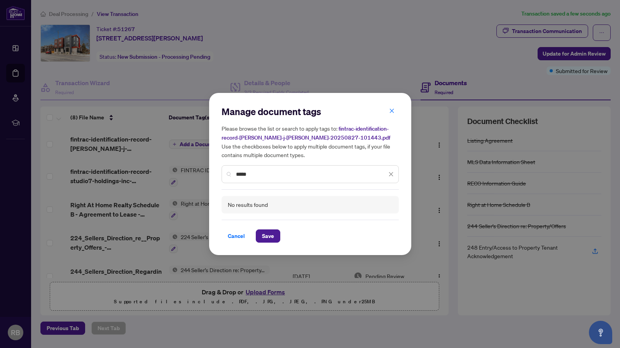
click at [255, 173] on input "*****" at bounding box center [311, 174] width 151 height 9
drag, startPoint x: 255, startPoint y: 173, endPoint x: 239, endPoint y: 171, distance: 16.0
click at [239, 170] on input "*****" at bounding box center [311, 174] width 151 height 9
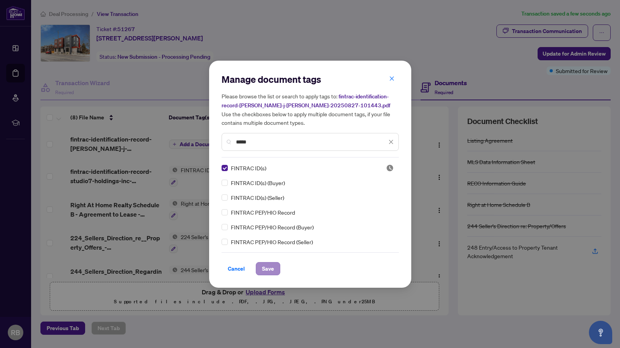
type input "*****"
click at [270, 269] on span "Save" at bounding box center [268, 268] width 12 height 12
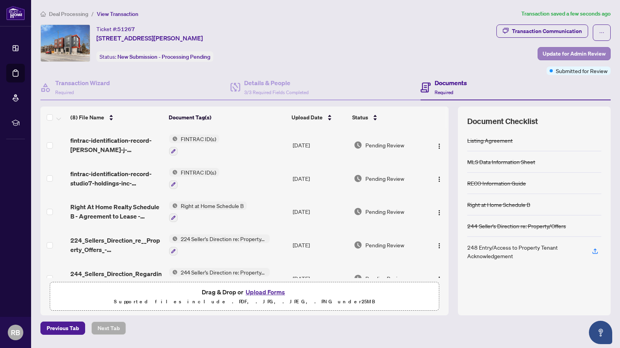
click at [581, 54] on span "Update for Admin Review" at bounding box center [573, 53] width 63 height 12
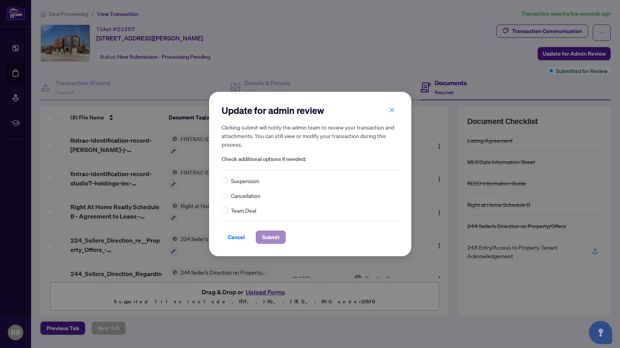
click at [277, 237] on span "Submit" at bounding box center [270, 237] width 17 height 12
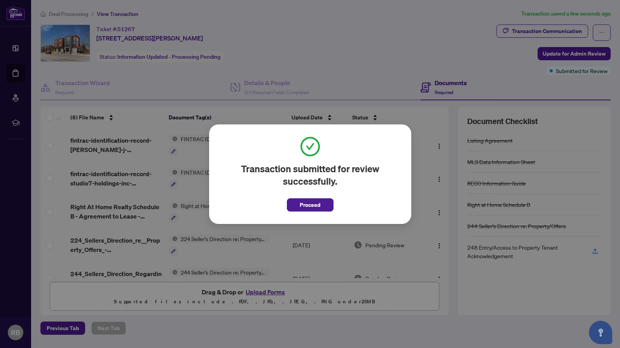
click at [322, 204] on button "Proceed" at bounding box center [310, 204] width 47 height 13
